Goal: Task Accomplishment & Management: Manage account settings

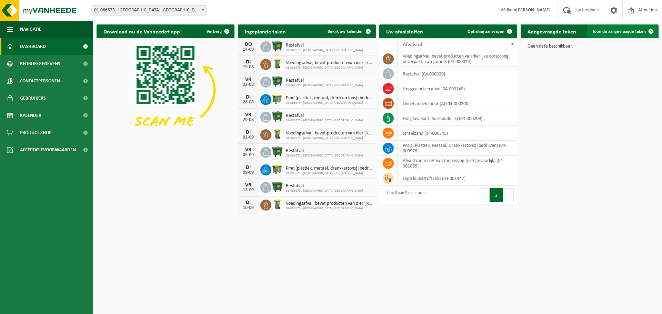
click at [650, 32] on span at bounding box center [651, 31] width 14 height 14
click at [507, 32] on span at bounding box center [509, 31] width 14 height 14
click at [511, 44] on th "Afvalstof" at bounding box center [457, 44] width 120 height 13
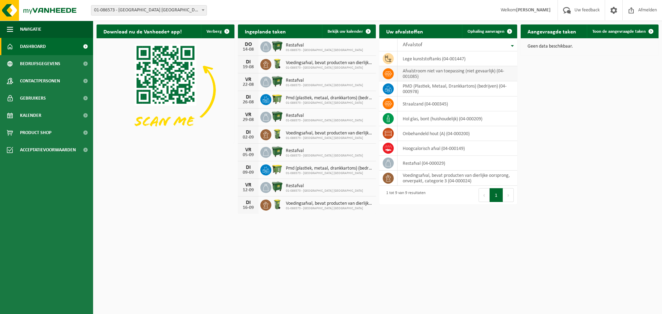
click at [418, 73] on td "afvalstroom niet van toepassing (niet gevaarlijk) (04-001085)" at bounding box center [457, 73] width 120 height 15
click at [388, 72] on icon at bounding box center [388, 73] width 7 height 5
click at [510, 31] on span at bounding box center [509, 31] width 14 height 14
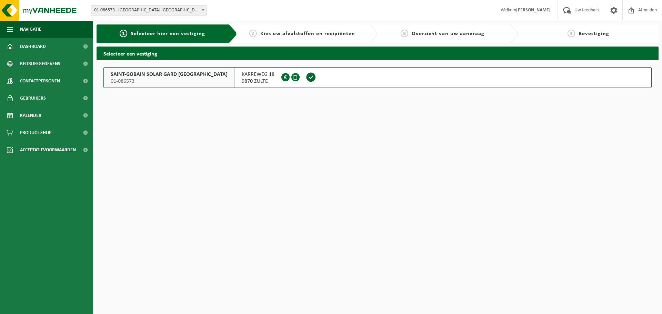
click at [290, 32] on span "Kies uw afvalstoffen en recipiënten" at bounding box center [307, 34] width 95 height 6
click at [242, 79] on span "9870 ZULTE" at bounding box center [258, 81] width 33 height 7
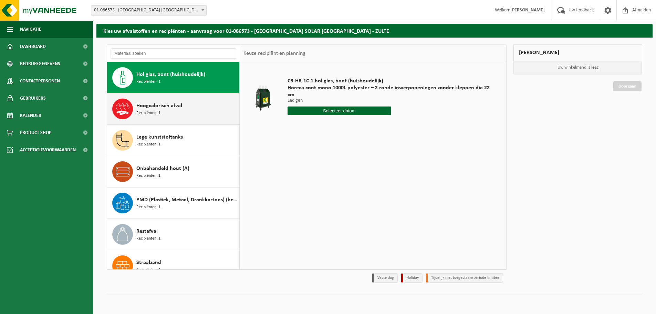
click at [161, 112] on div "Hoogcalorisch afval Recipiënten: 1" at bounding box center [186, 109] width 101 height 21
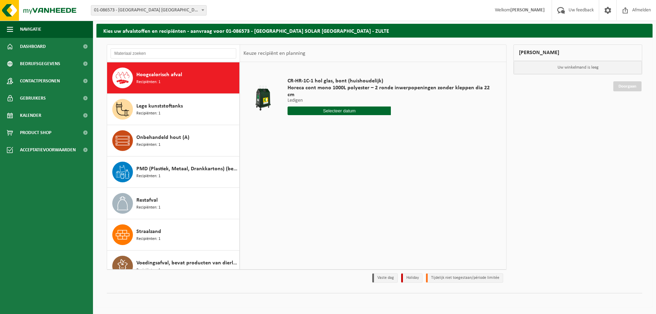
scroll to position [31, 0]
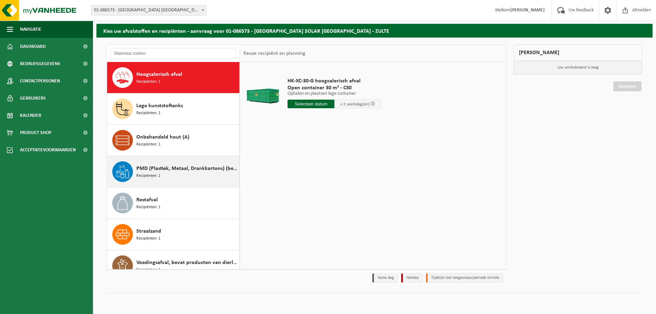
click at [156, 172] on span "PMD (Plastiek, Metaal, Drankkartons) (bedrijven)" at bounding box center [186, 168] width 101 height 8
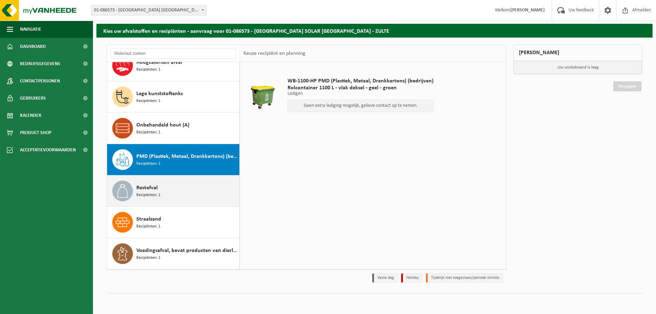
click at [154, 187] on span "Restafval" at bounding box center [146, 188] width 21 height 8
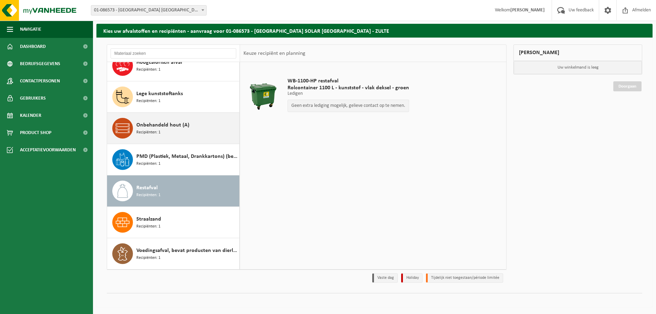
click at [165, 126] on span "Onbehandeld hout (A)" at bounding box center [162, 125] width 53 height 8
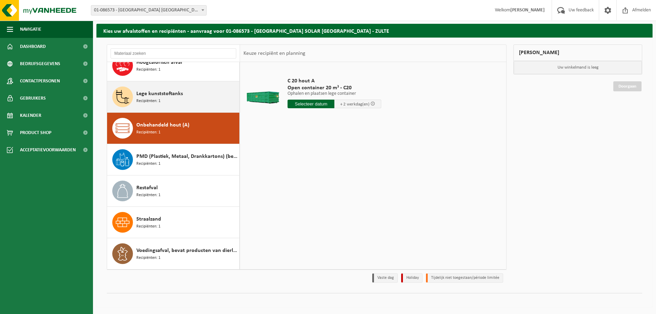
click at [164, 99] on div "Lege kunststoftanks Recipiënten: 1" at bounding box center [186, 96] width 101 height 21
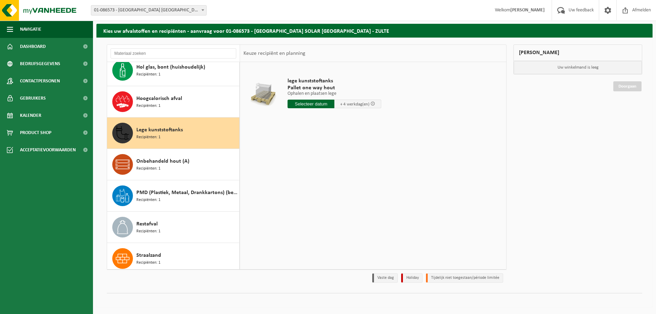
scroll to position [0, 0]
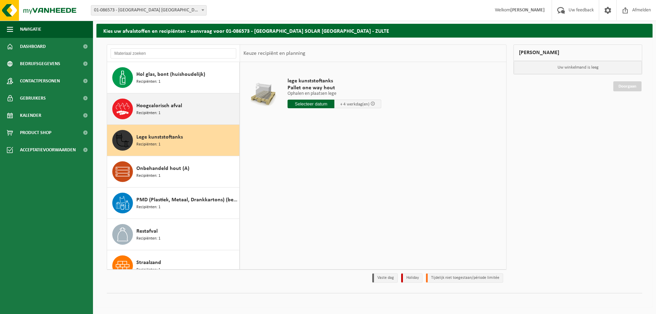
click at [157, 112] on span "Recipiënten: 1" at bounding box center [148, 113] width 24 height 7
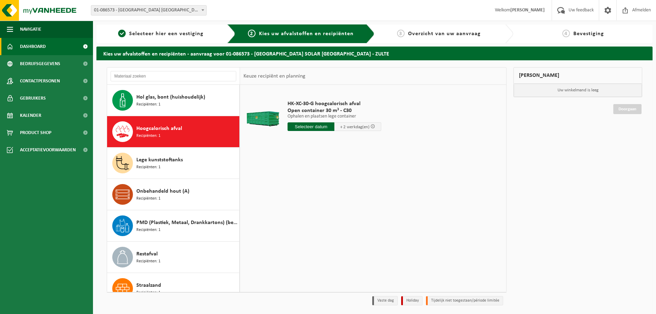
click at [55, 45] on link "Dashboard" at bounding box center [46, 46] width 93 height 17
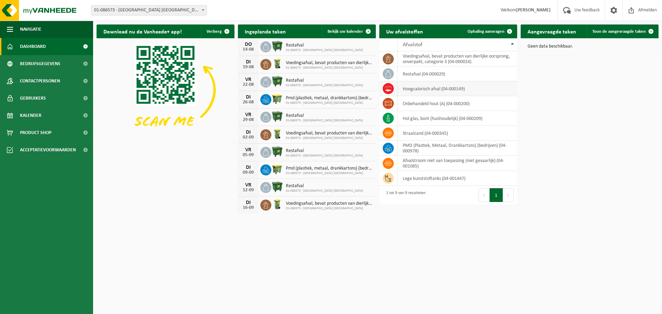
click at [390, 89] on icon at bounding box center [388, 88] width 7 height 7
click at [411, 91] on td "hoogcalorisch afval (04-000149)" at bounding box center [457, 88] width 120 height 15
click at [453, 88] on td "hoogcalorisch afval (04-000149)" at bounding box center [457, 88] width 120 height 15
click at [422, 90] on td "hoogcalorisch afval (04-000149)" at bounding box center [457, 88] width 120 height 15
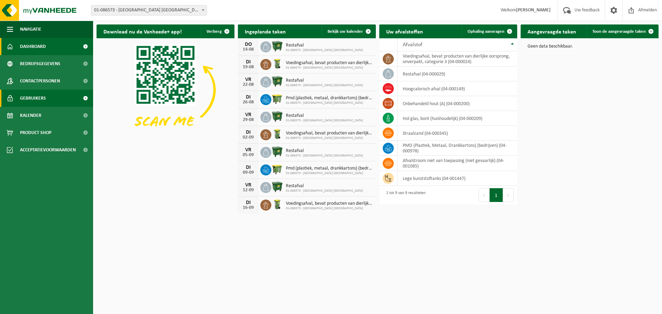
click at [55, 99] on link "Gebruikers" at bounding box center [46, 98] width 93 height 17
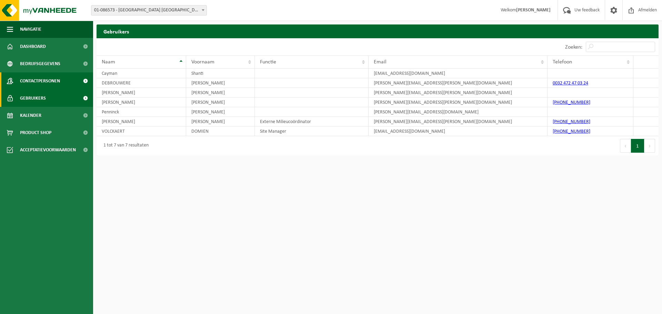
click at [60, 82] on span "Contactpersonen" at bounding box center [40, 80] width 40 height 17
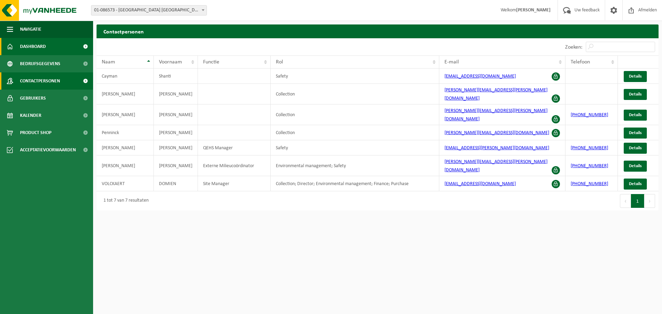
click at [61, 49] on link "Dashboard" at bounding box center [46, 46] width 93 height 17
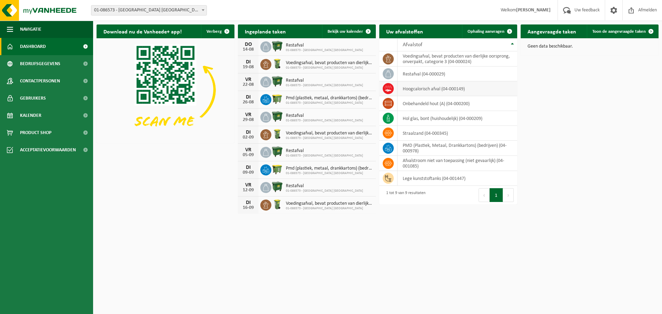
click at [391, 91] on span at bounding box center [387, 88] width 11 height 11
click at [409, 89] on td "hoogcalorisch afval (04-000149)" at bounding box center [457, 88] width 120 height 15
click at [609, 12] on span at bounding box center [613, 10] width 10 height 20
click at [59, 64] on span "Bedrijfsgegevens" at bounding box center [40, 63] width 40 height 17
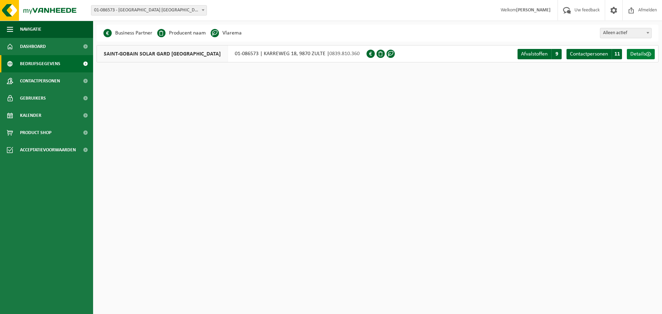
click at [643, 56] on span "Details" at bounding box center [638, 54] width 16 height 6
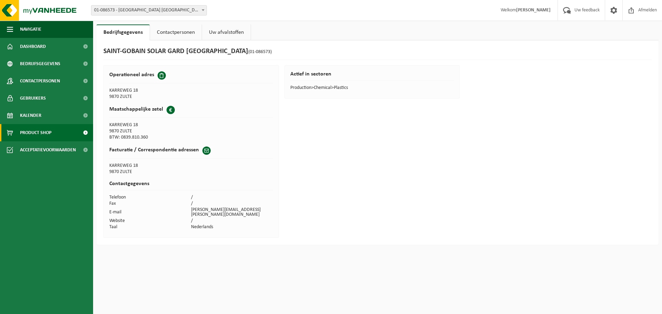
click at [49, 137] on span "Product Shop" at bounding box center [35, 132] width 31 height 17
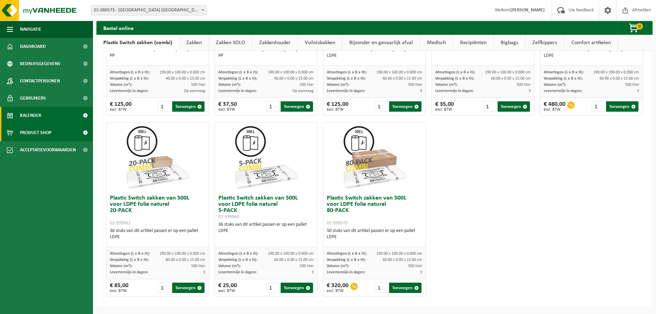
click at [41, 109] on link "Kalender" at bounding box center [46, 115] width 93 height 17
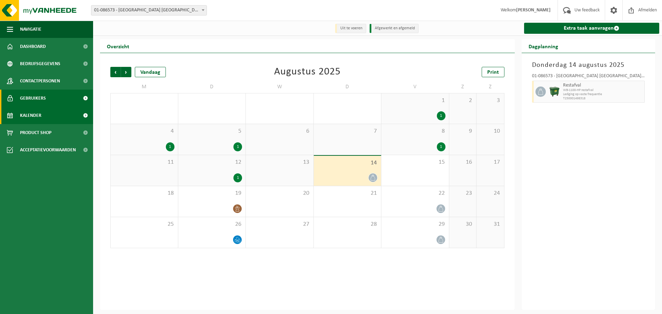
click at [38, 101] on span "Gebruikers" at bounding box center [33, 98] width 26 height 17
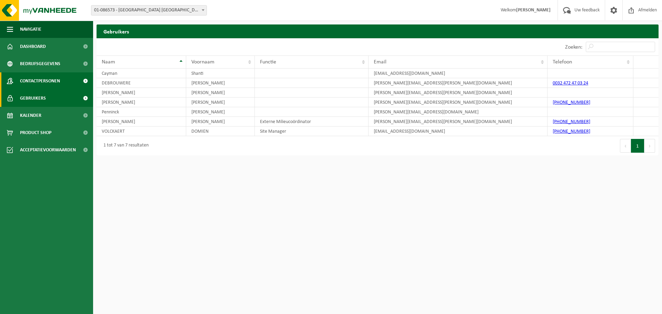
click at [44, 79] on span "Contactpersonen" at bounding box center [40, 80] width 40 height 17
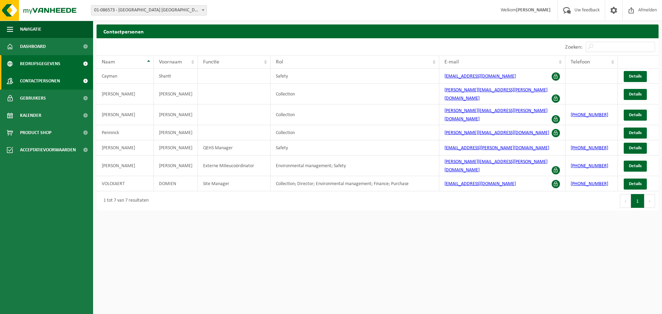
drag, startPoint x: 0, startPoint y: 0, endPoint x: 55, endPoint y: 61, distance: 82.2
click at [55, 61] on span "Bedrijfsgegevens" at bounding box center [40, 63] width 40 height 17
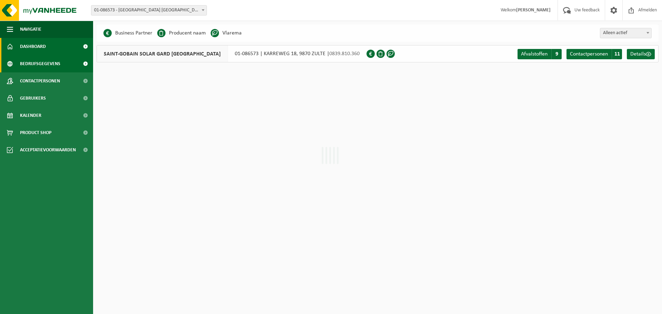
click at [55, 47] on link "Dashboard" at bounding box center [46, 46] width 93 height 17
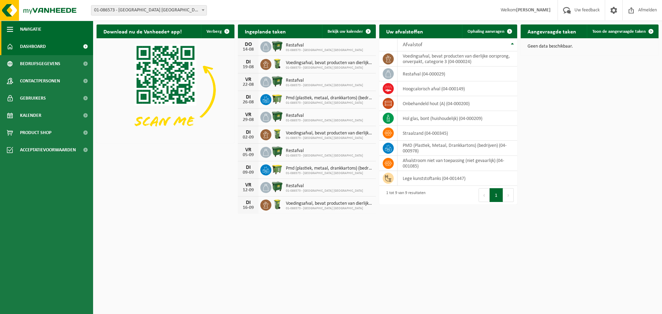
click at [18, 27] on button "Navigatie" at bounding box center [46, 29] width 93 height 17
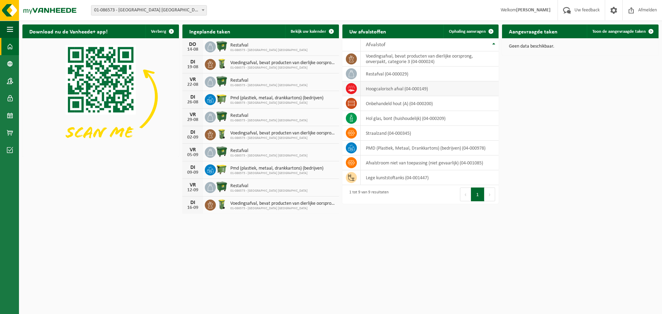
click at [353, 89] on icon at bounding box center [351, 88] width 7 height 7
drag, startPoint x: 352, startPoint y: 89, endPoint x: 557, endPoint y: 122, distance: 208.0
click at [557, 122] on div "Download nu de Vanheede+ app! Verberg Ingeplande taken Bekijk uw kalender [DATE…" at bounding box center [340, 119] width 639 height 196
click at [485, 92] on td "hoogcalorisch afval (04-000149)" at bounding box center [429, 88] width 138 height 15
